Goal: Task Accomplishment & Management: Manage account settings

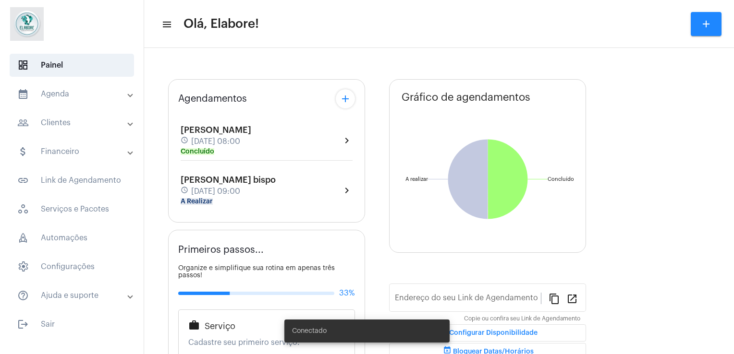
type input "[URL][DOMAIN_NAME]"
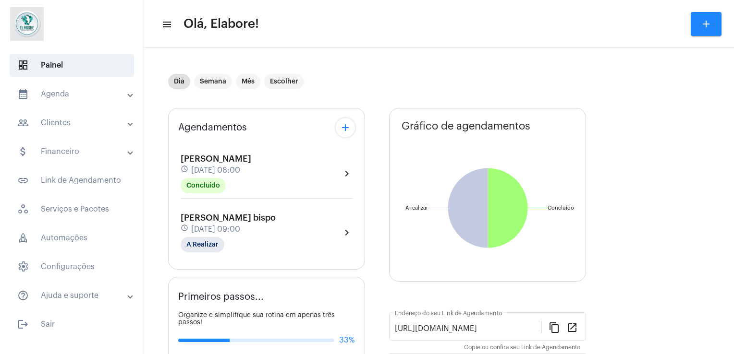
click at [287, 216] on div "[PERSON_NAME] bispo schedule [DATE] 09:00 A Realizar chevron_right" at bounding box center [267, 232] width 172 height 39
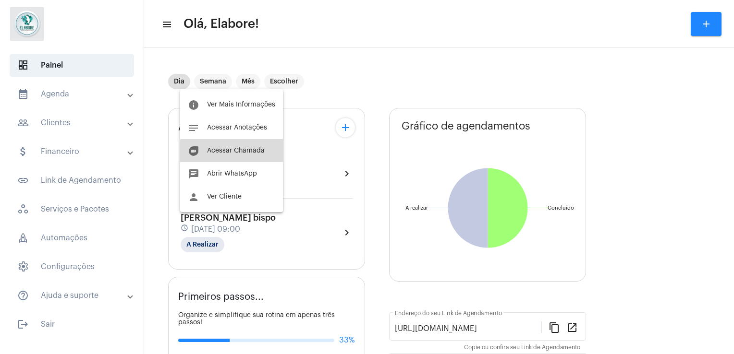
click at [239, 151] on span "Acessar Chamada" at bounding box center [236, 150] width 58 height 7
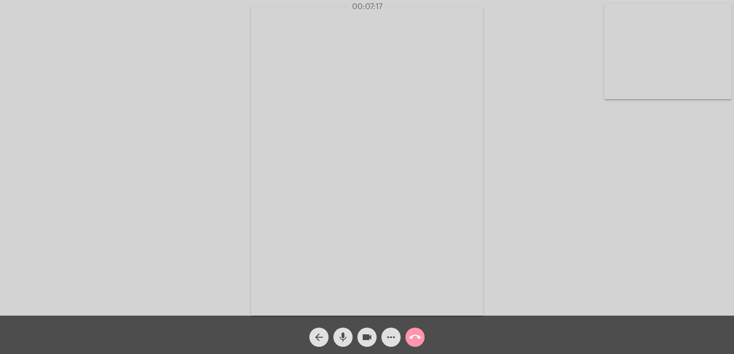
click at [257, 234] on video at bounding box center [366, 161] width 231 height 309
click at [257, 234] on video at bounding box center [165, 160] width 231 height 309
click at [319, 338] on mat-icon "arrow_back" at bounding box center [319, 338] width 12 height 12
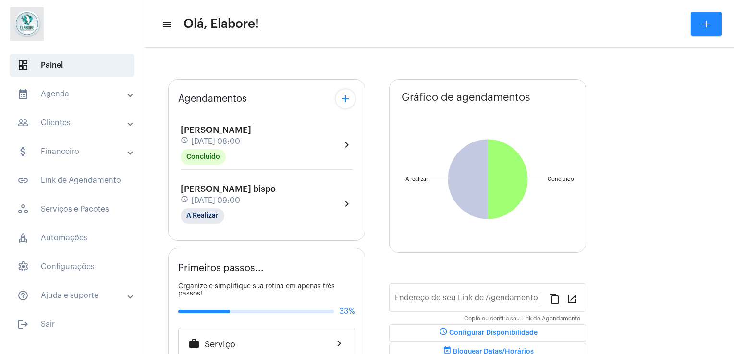
click at [240, 197] on span "[DATE] 09:00" at bounding box center [215, 200] width 49 height 9
type input "[URL][DOMAIN_NAME]"
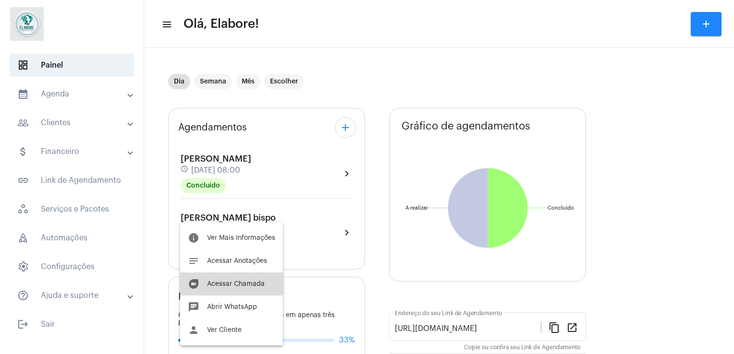
click at [251, 289] on button "duo [PERSON_NAME]" at bounding box center [231, 284] width 103 height 23
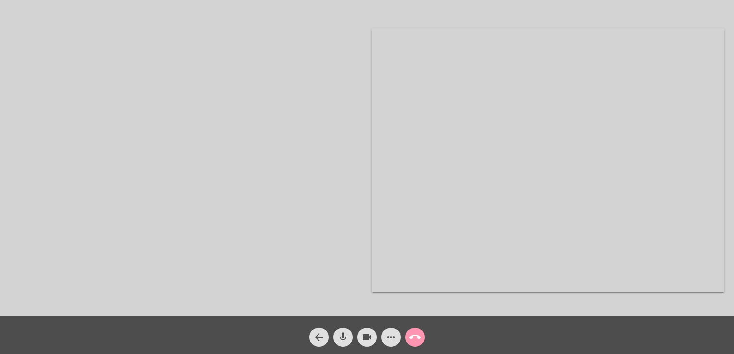
click at [123, 82] on div at bounding box center [186, 161] width 352 height 314
click at [314, 335] on mat-icon "arrow_back" at bounding box center [319, 338] width 12 height 12
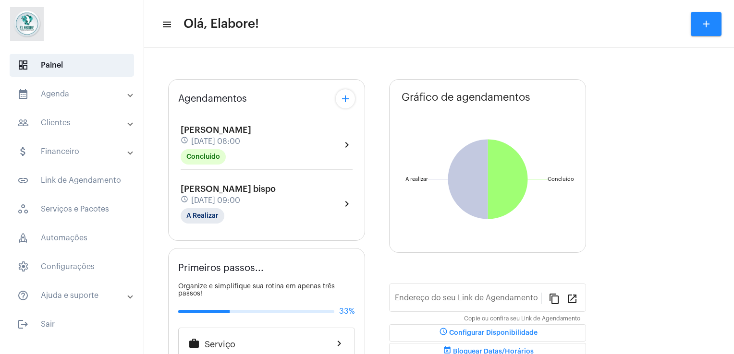
click at [253, 218] on div "[PERSON_NAME] bispo schedule [DATE] 09:00 A Realizar" at bounding box center [228, 203] width 95 height 39
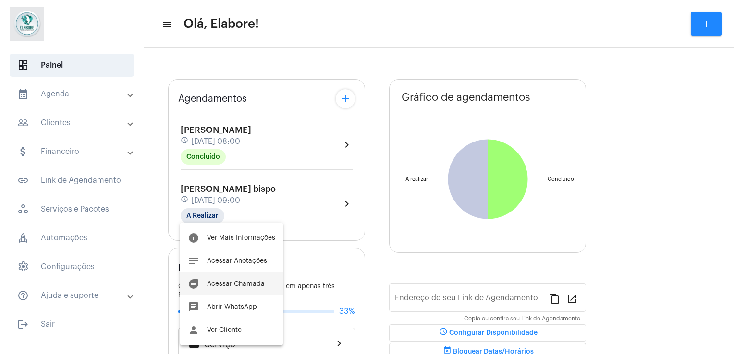
type input "[URL][DOMAIN_NAME]"
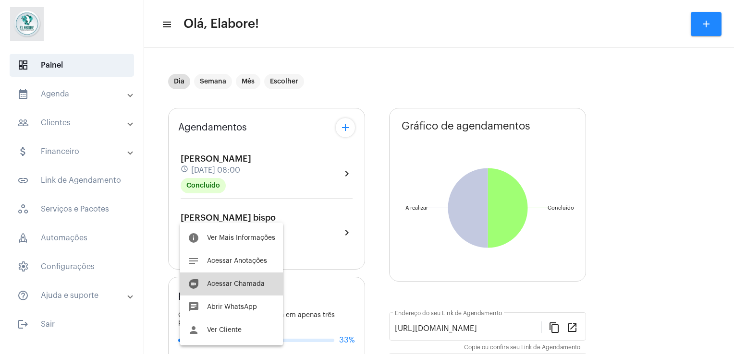
click at [232, 289] on button "duo [PERSON_NAME]" at bounding box center [231, 284] width 103 height 23
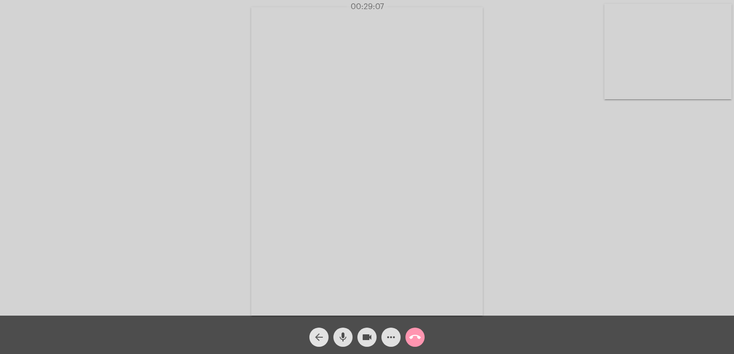
click at [319, 340] on mat-icon "arrow_back" at bounding box center [319, 338] width 12 height 12
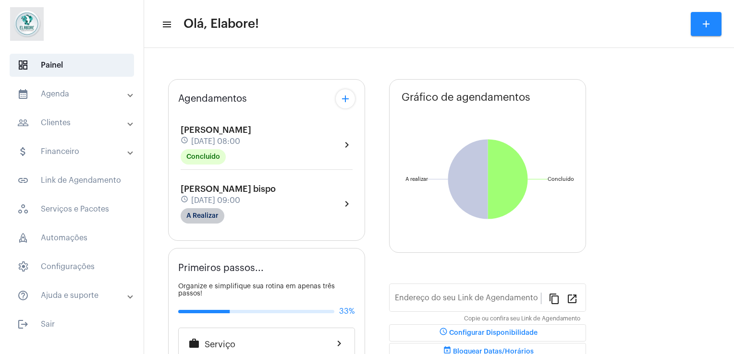
type input "[URL][DOMAIN_NAME]"
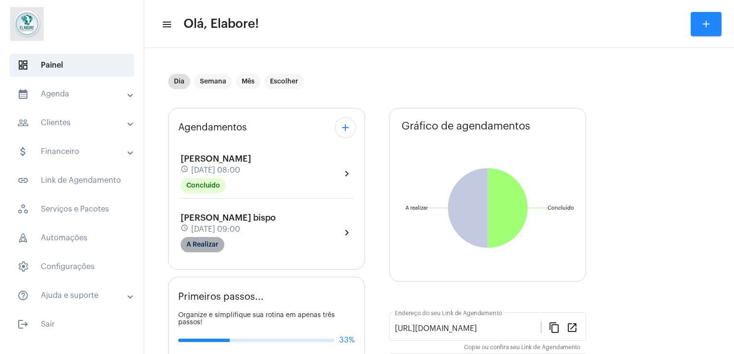
click at [215, 251] on mat-chip "A Realizar" at bounding box center [203, 244] width 44 height 15
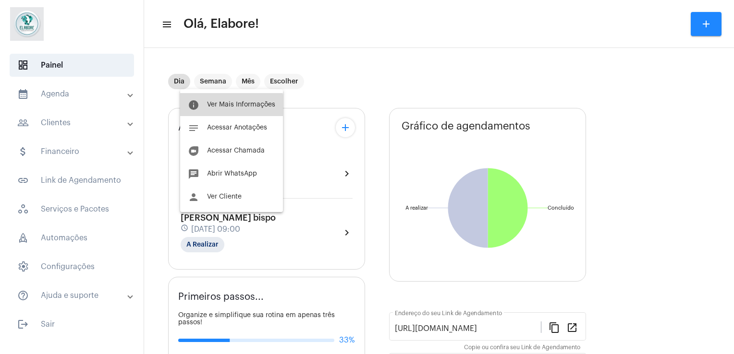
click at [200, 110] on button "info Ver Mais Informações" at bounding box center [231, 104] width 103 height 23
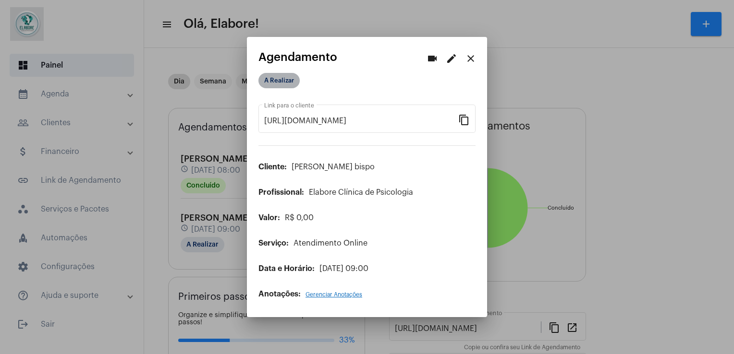
click at [275, 85] on mat-chip "A Realizar" at bounding box center [278, 80] width 41 height 15
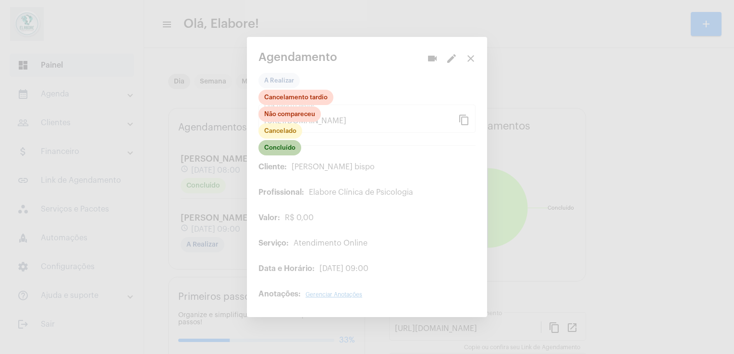
click at [263, 153] on mat-chip "Concluído" at bounding box center [279, 147] width 43 height 15
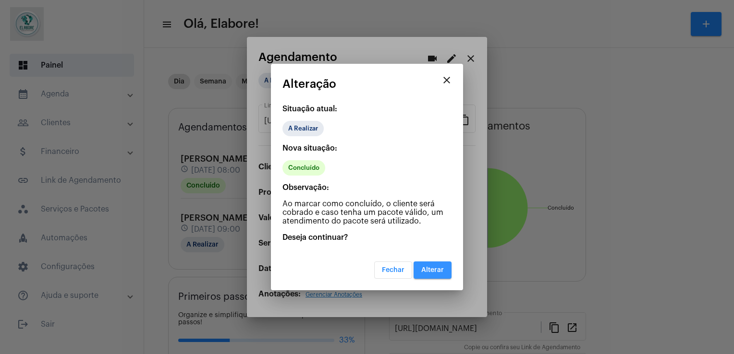
click at [445, 276] on button "Alterar" at bounding box center [432, 270] width 38 height 17
